Goal: Navigation & Orientation: Find specific page/section

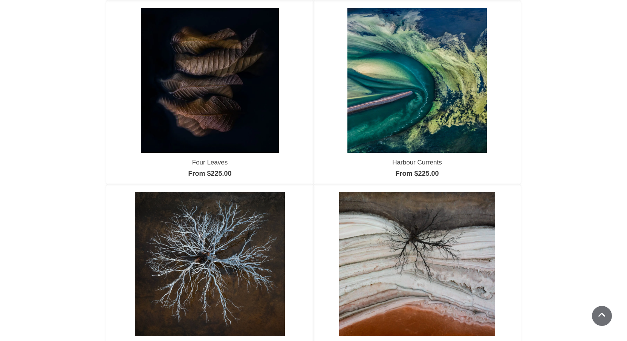
scroll to position [304, 0]
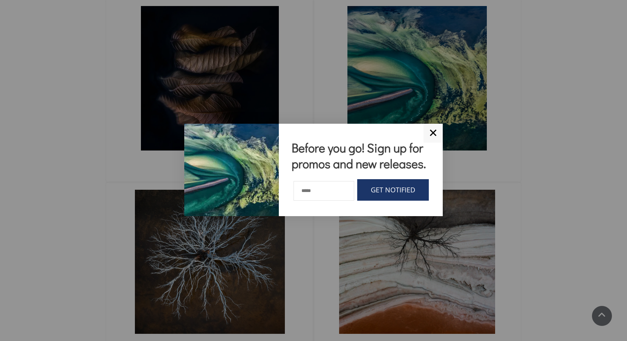
click at [126, 2] on div at bounding box center [313, 170] width 627 height 341
click at [122, 11] on div at bounding box center [313, 170] width 627 height 341
click at [435, 130] on link "✕" at bounding box center [433, 133] width 19 height 19
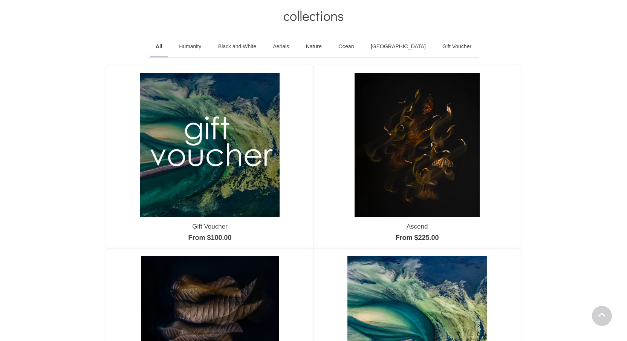
scroll to position [0, 0]
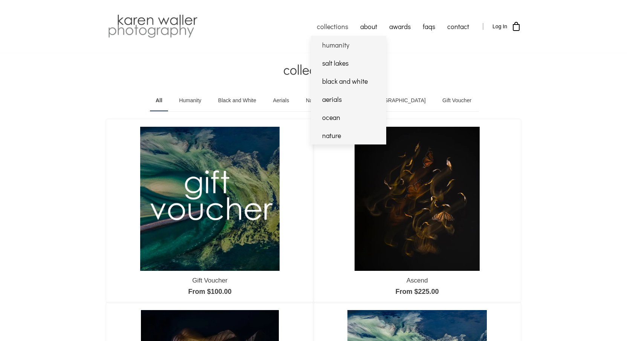
click at [330, 45] on link "humanity" at bounding box center [348, 45] width 75 height 18
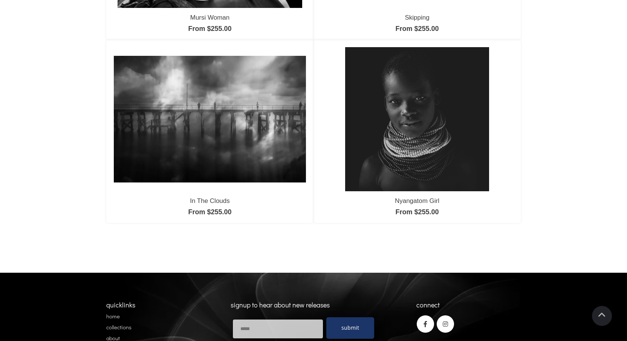
scroll to position [448, 0]
